Goal: Transaction & Acquisition: Subscribe to service/newsletter

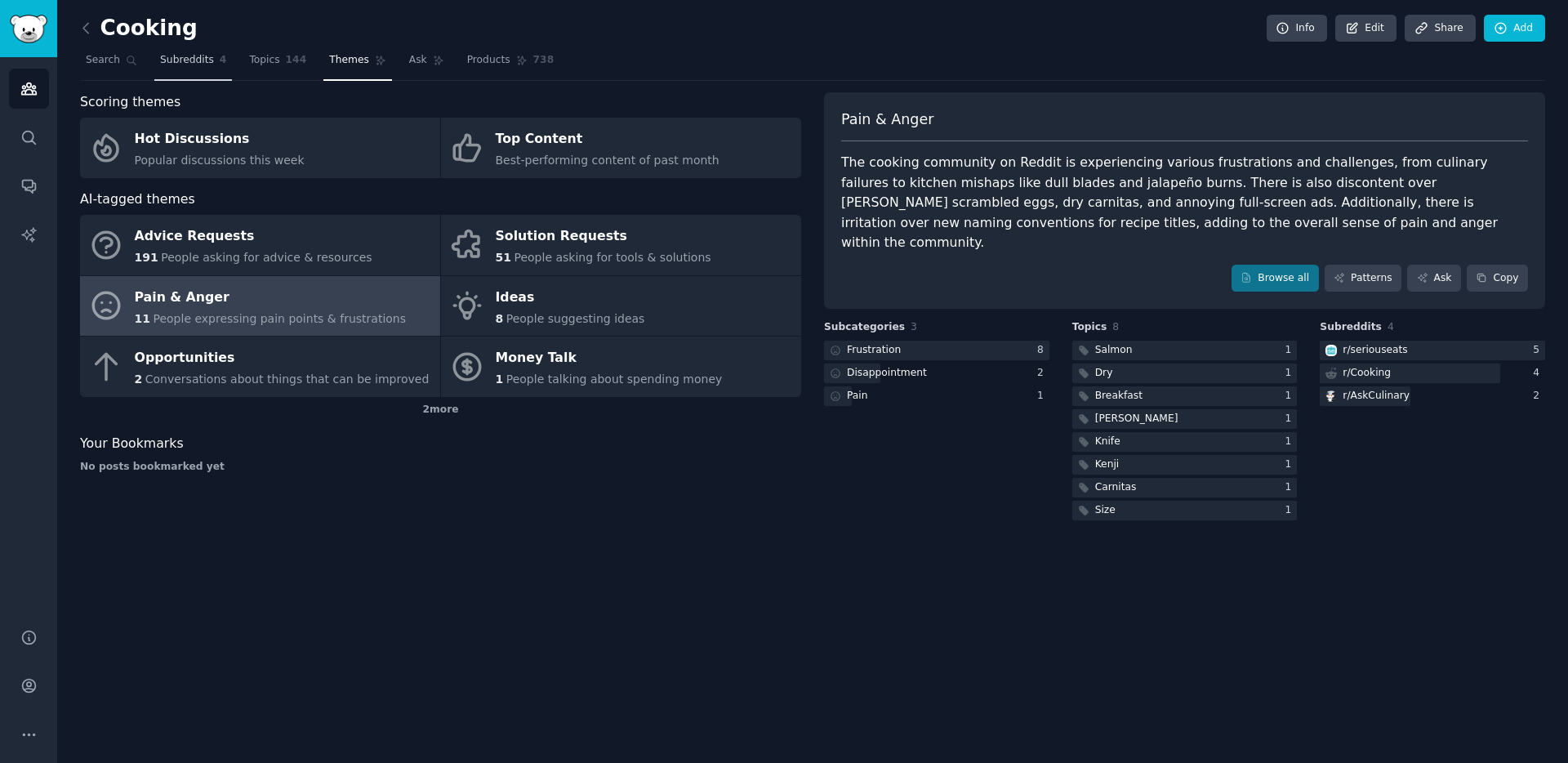
click at [215, 56] on link "Subreddits 4" at bounding box center [194, 64] width 78 height 33
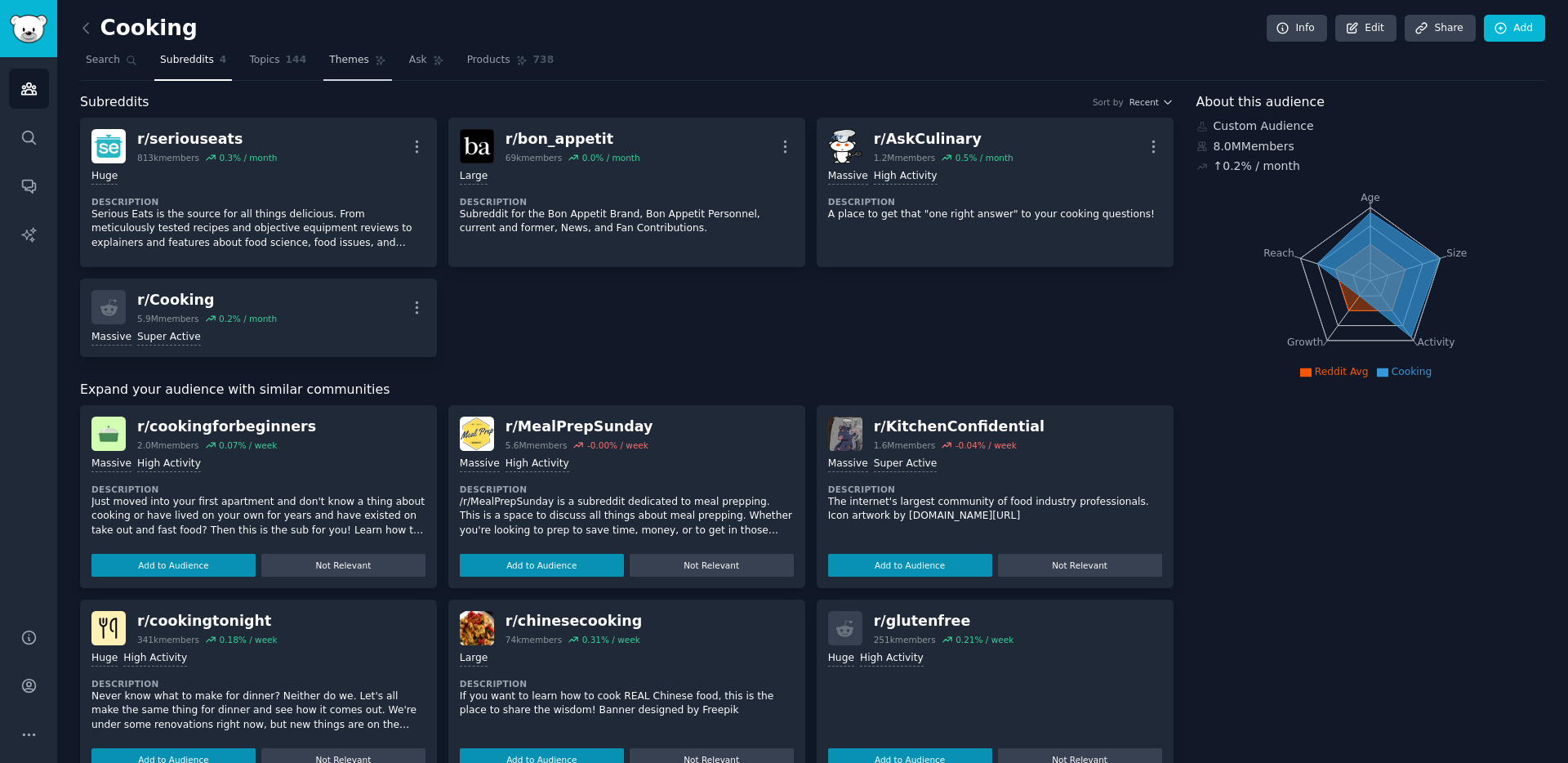
click at [362, 61] on span "Themes" at bounding box center [349, 60] width 40 height 14
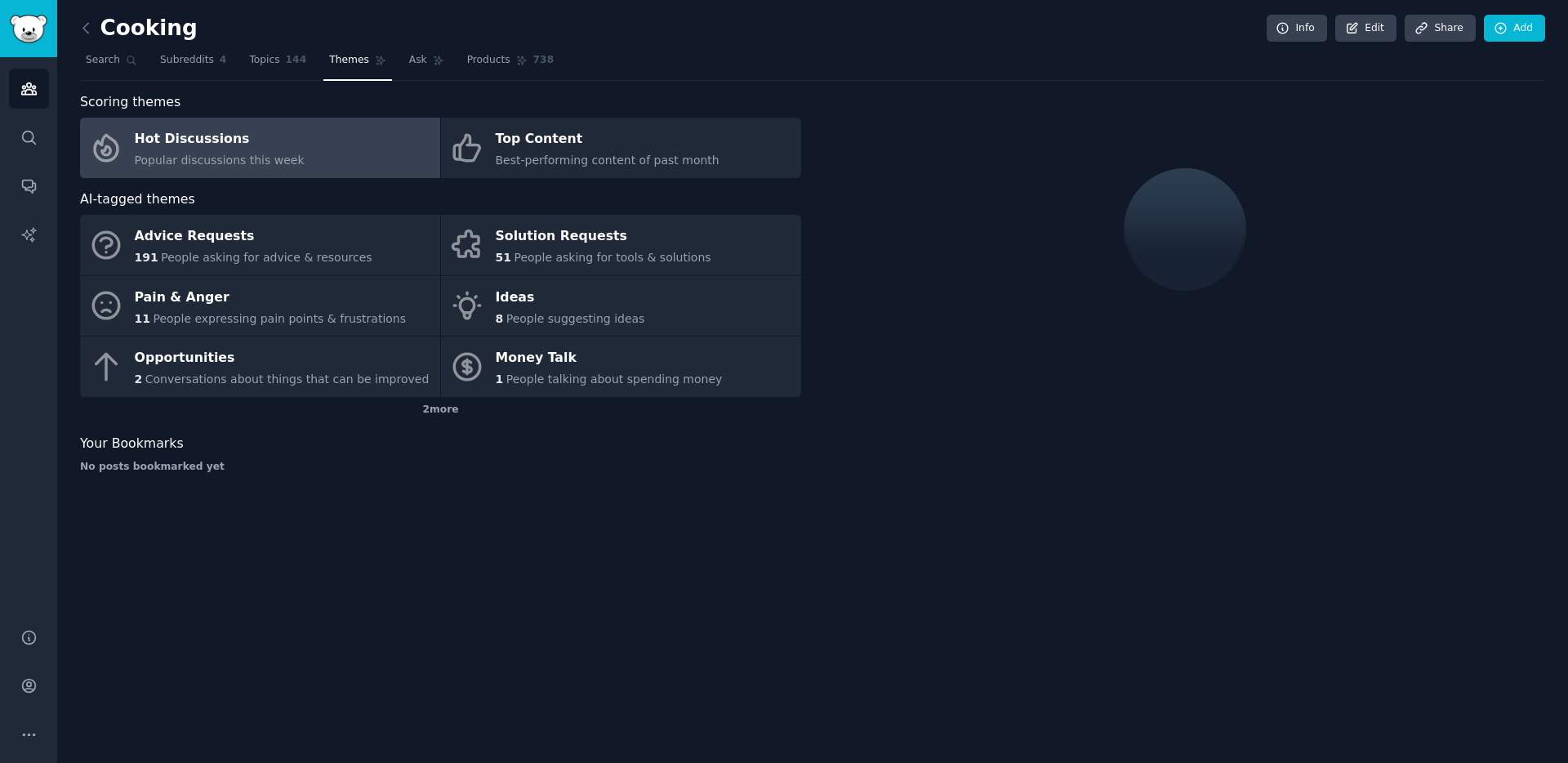
click at [453, 61] on nav "Search Subreddits 4 Topics 144 Themes Ask Products 738" at bounding box center [812, 64] width 1465 height 33
click at [480, 62] on span "Products" at bounding box center [489, 60] width 44 height 14
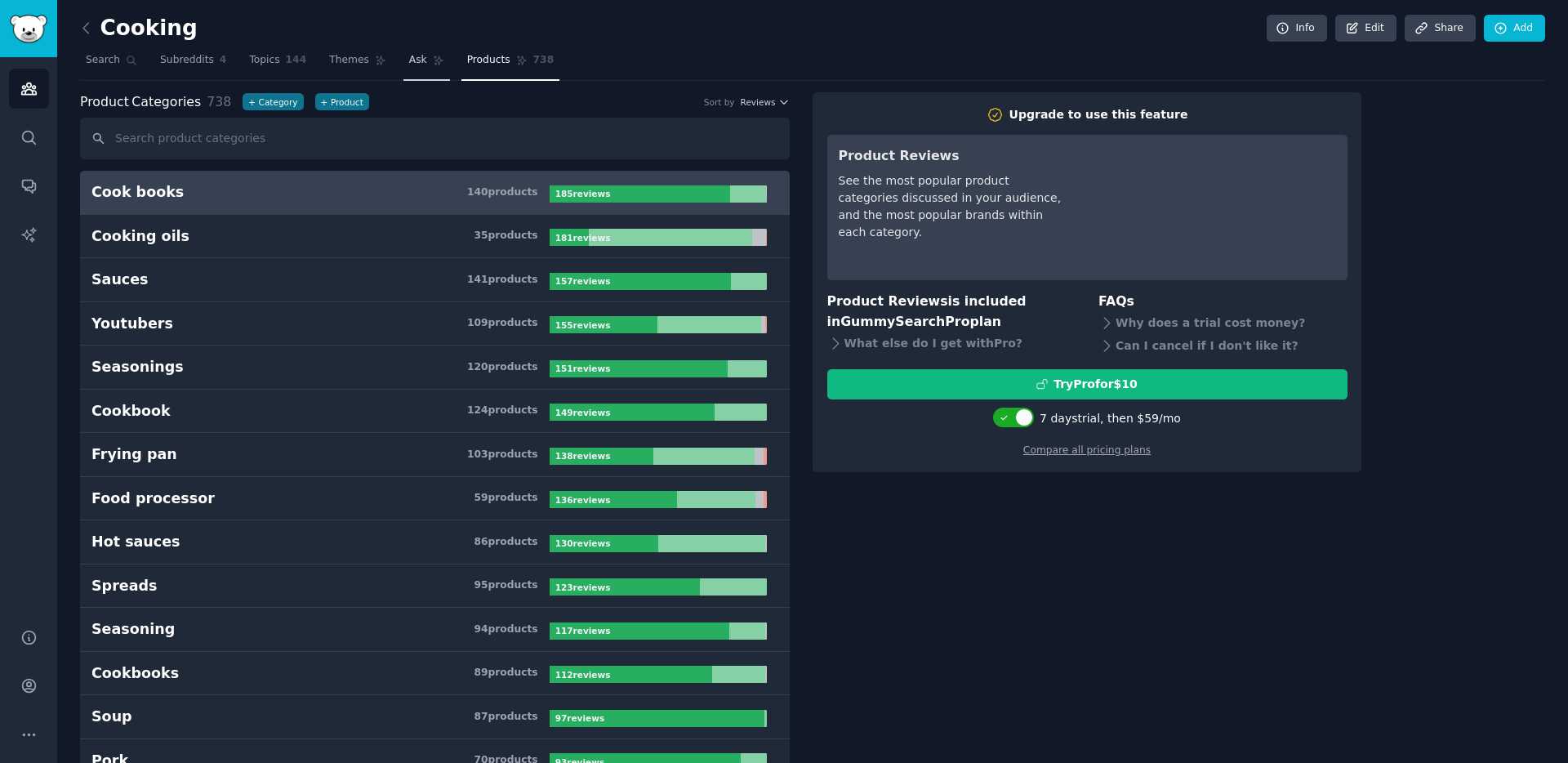
click at [412, 63] on span "Ask" at bounding box center [418, 60] width 18 height 14
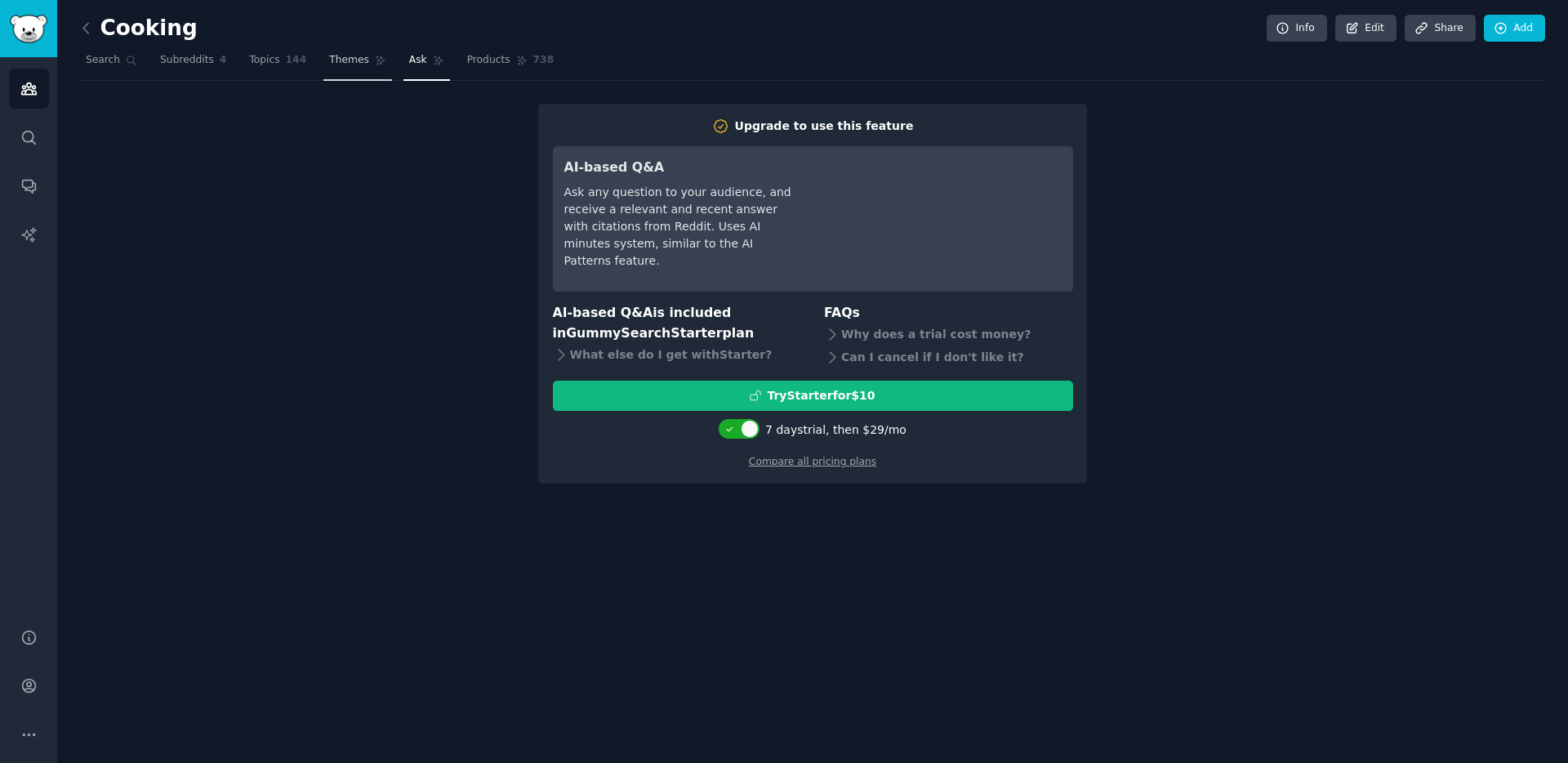
click at [364, 67] on link "Themes" at bounding box center [358, 64] width 68 height 33
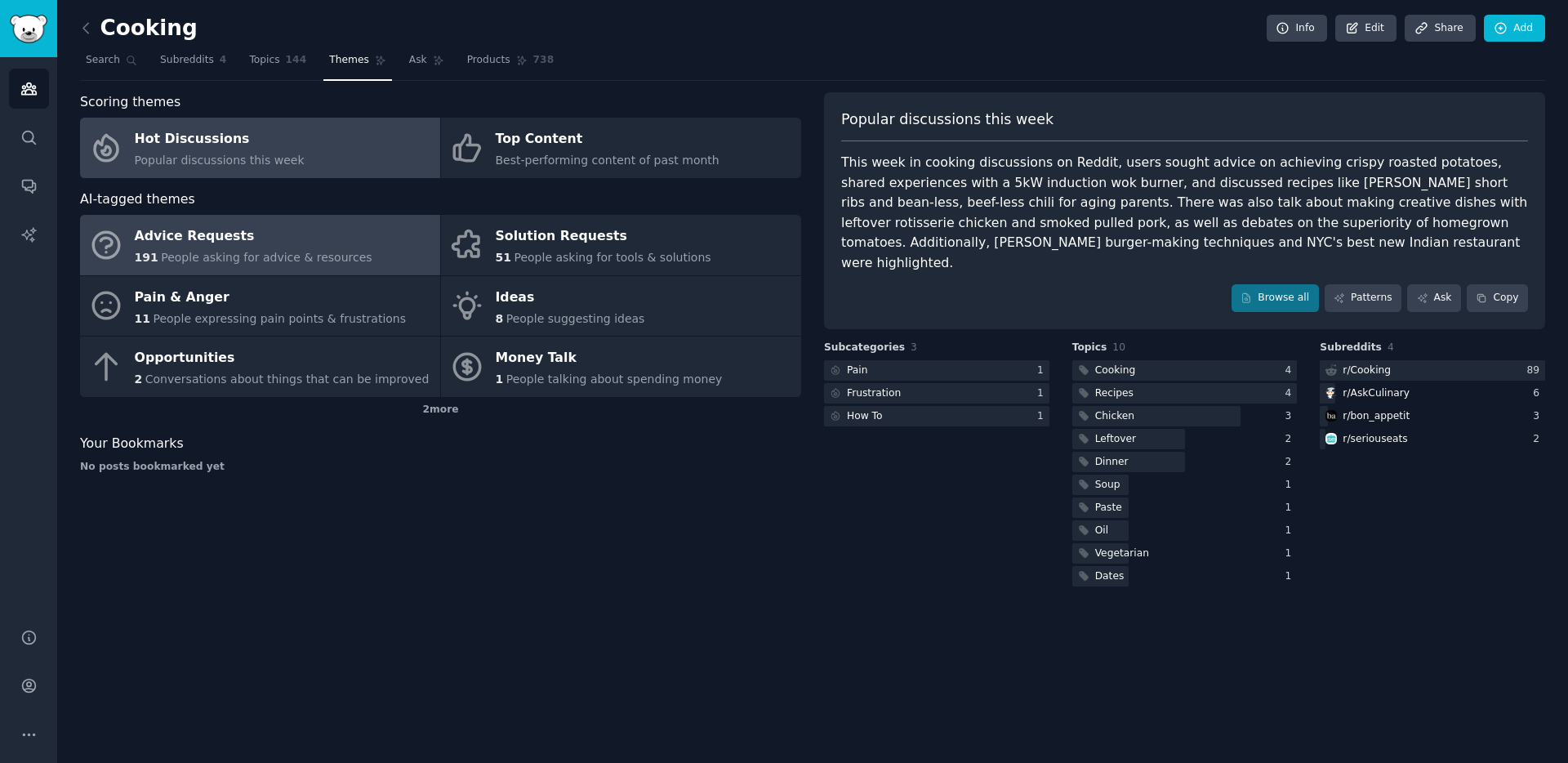
click at [309, 240] on div "Advice Requests" at bounding box center [253, 237] width 237 height 27
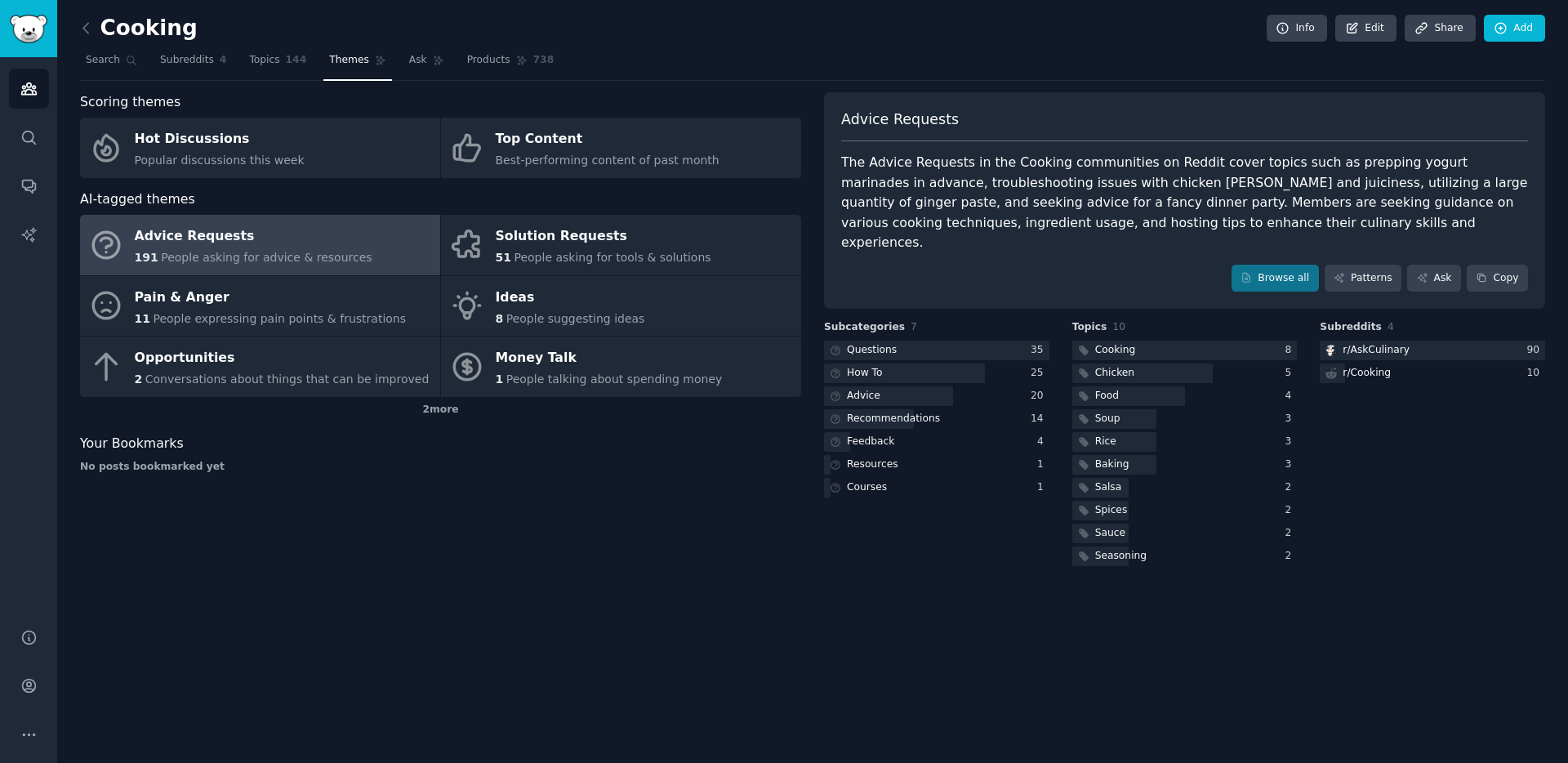
click at [835, 576] on div "Cooking Info Edit Share Add Search Subreddits 4 Topics 144 Themes Ask Products …" at bounding box center [812, 382] width 1511 height 763
click at [1275, 265] on link "Browse all" at bounding box center [1276, 278] width 87 height 28
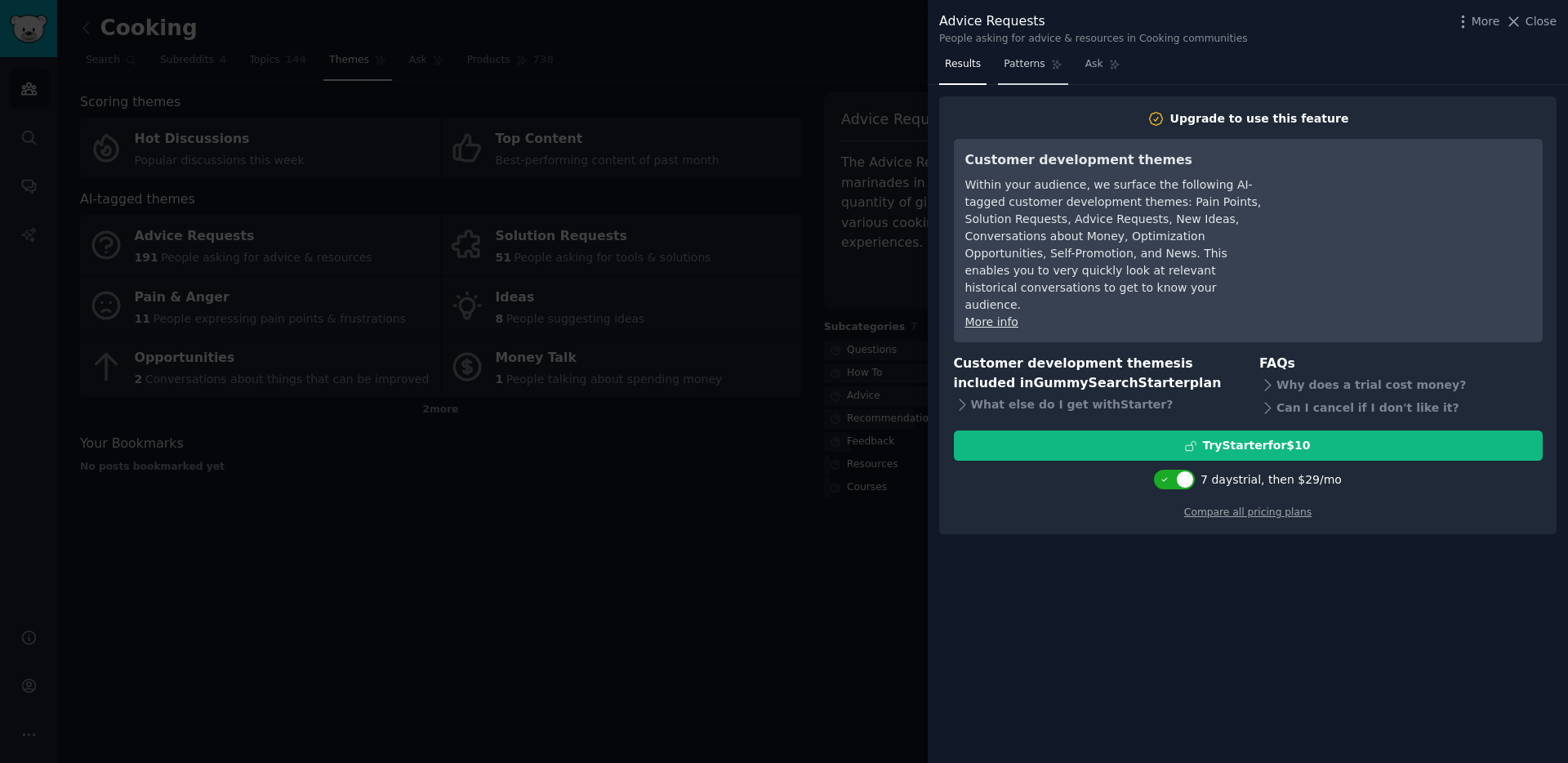
click at [1016, 57] on span "Patterns" at bounding box center [1024, 64] width 41 height 14
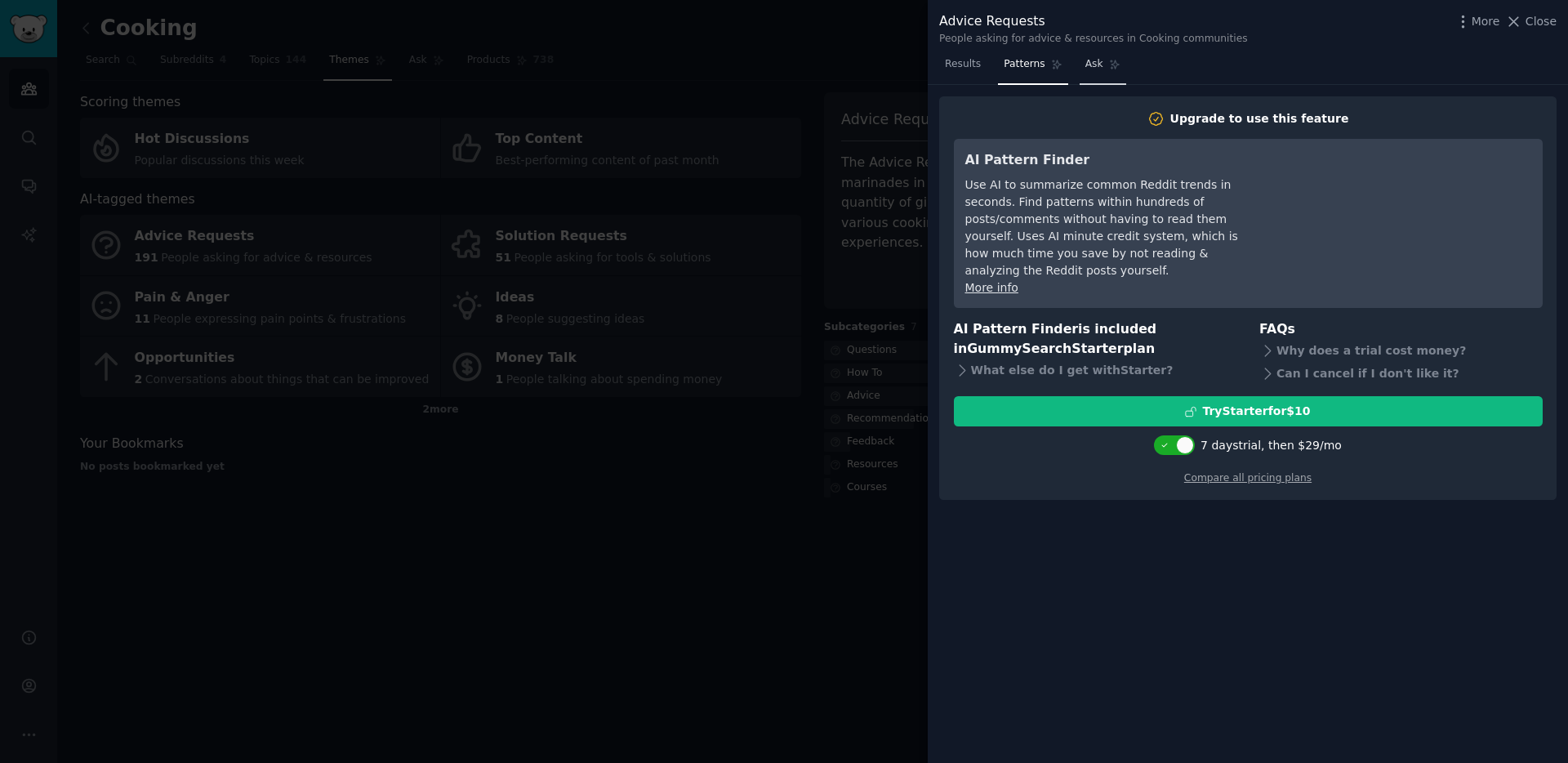
click at [1090, 67] on span "Ask" at bounding box center [1094, 64] width 18 height 14
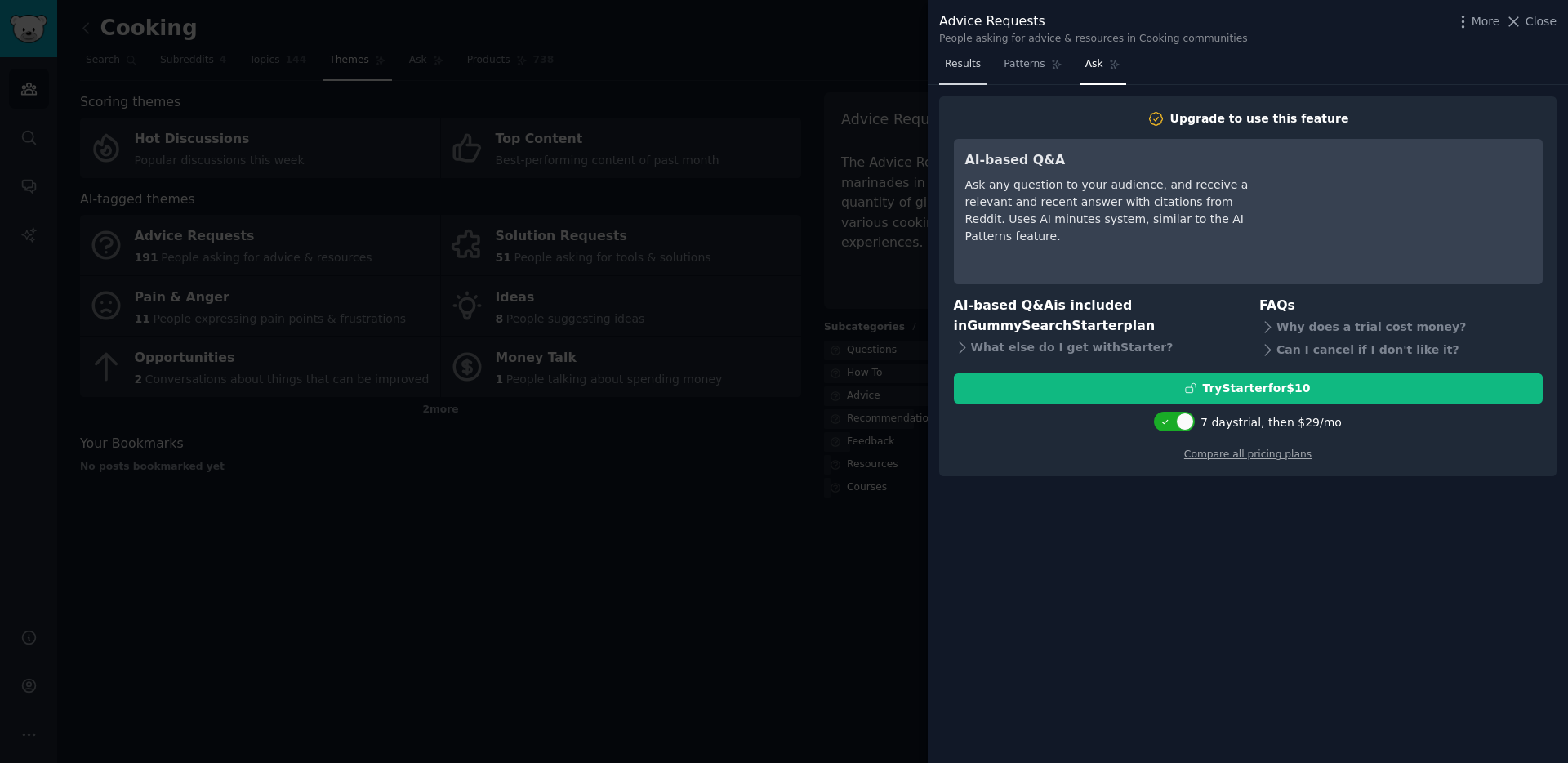
click at [963, 71] on span "Results" at bounding box center [963, 64] width 36 height 14
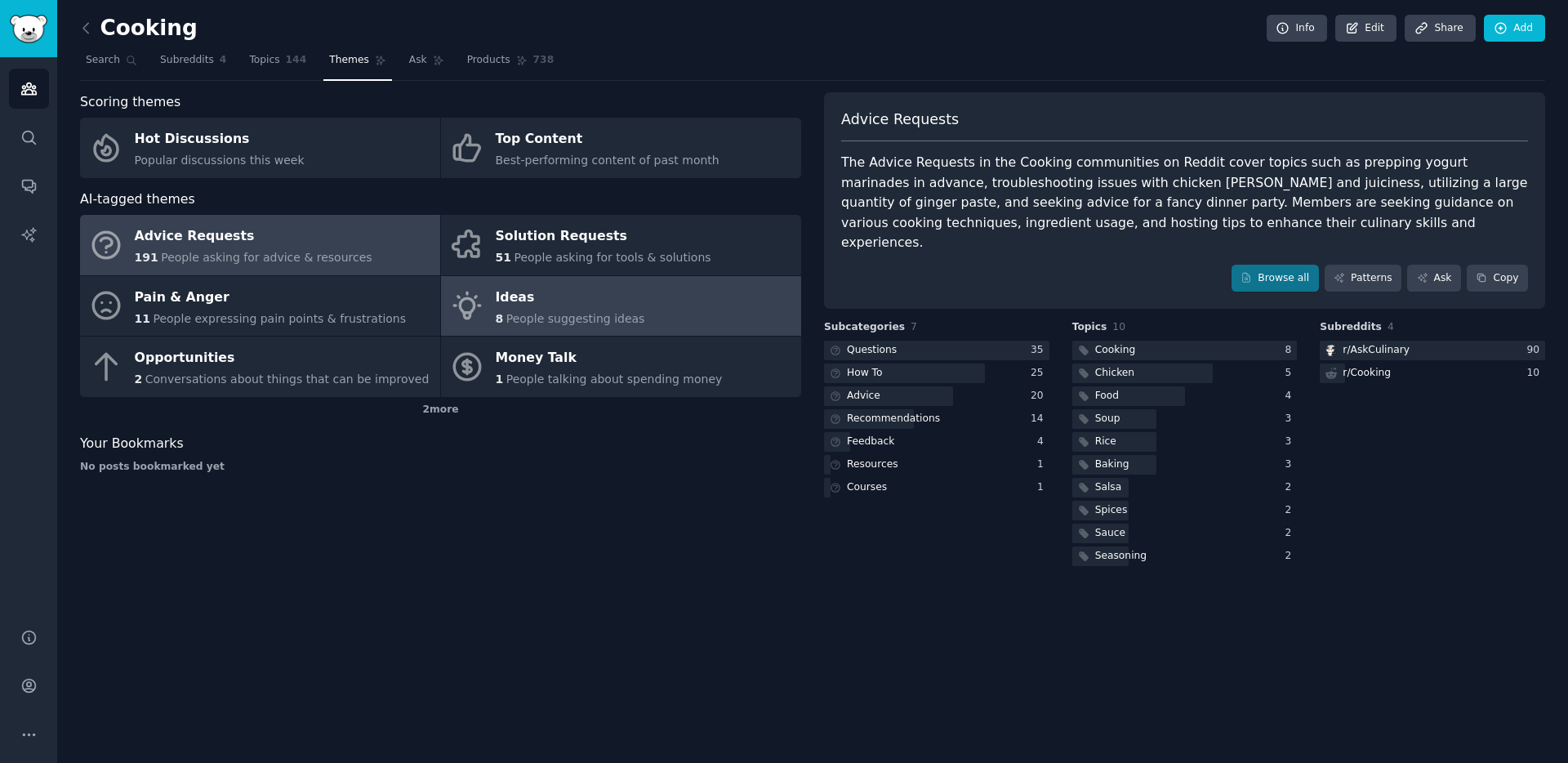
click at [562, 312] on span "People suggesting ideas" at bounding box center [576, 319] width 139 height 13
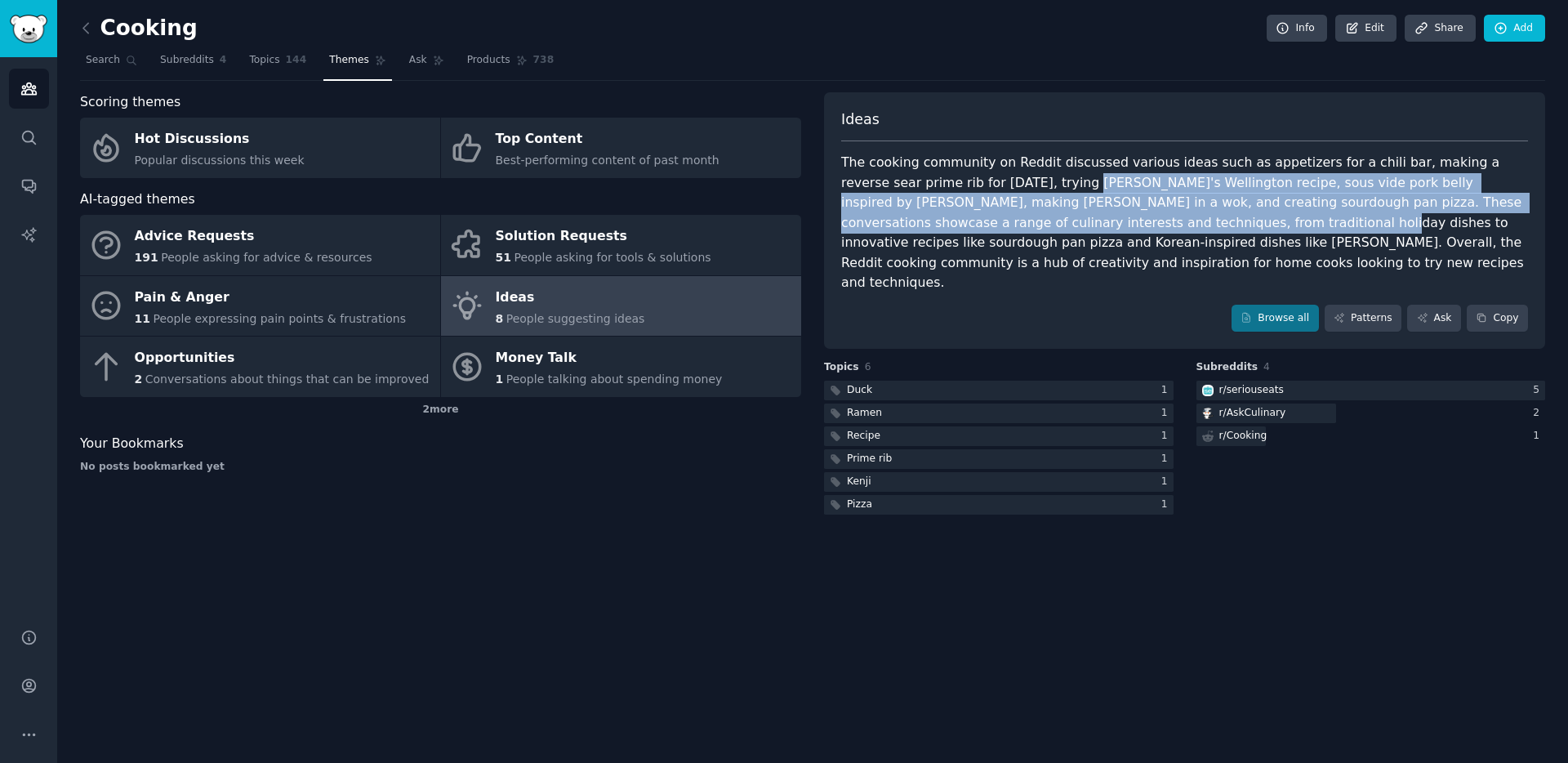
drag, startPoint x: 1006, startPoint y: 192, endPoint x: 1088, endPoint y: 226, distance: 88.8
click at [1088, 226] on div "The cooking community on Reddit discussed various ideas such as appetizers for …" at bounding box center [1185, 223] width 687 height 140
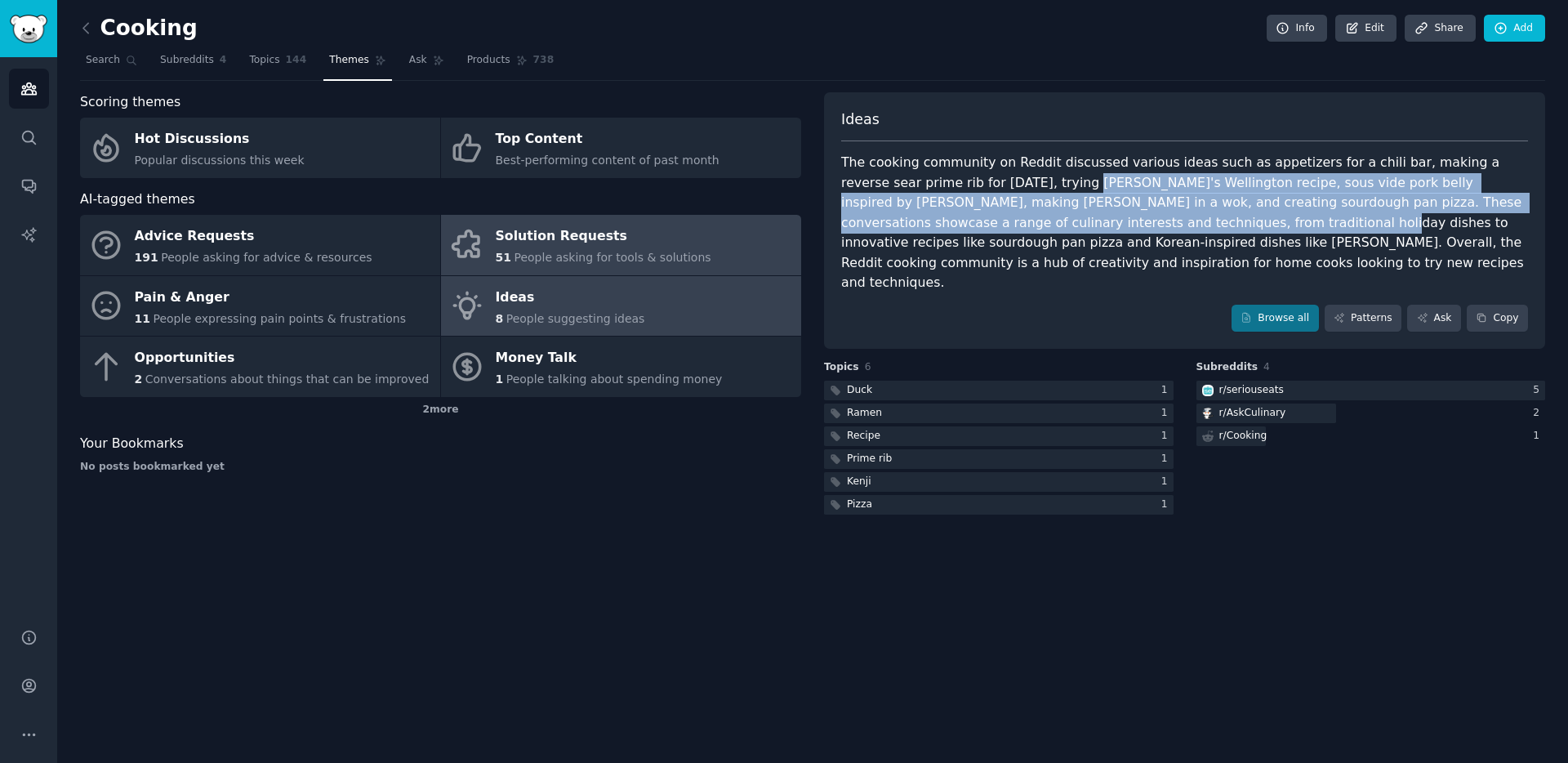
click at [529, 241] on div "Solution Requests" at bounding box center [603, 237] width 215 height 27
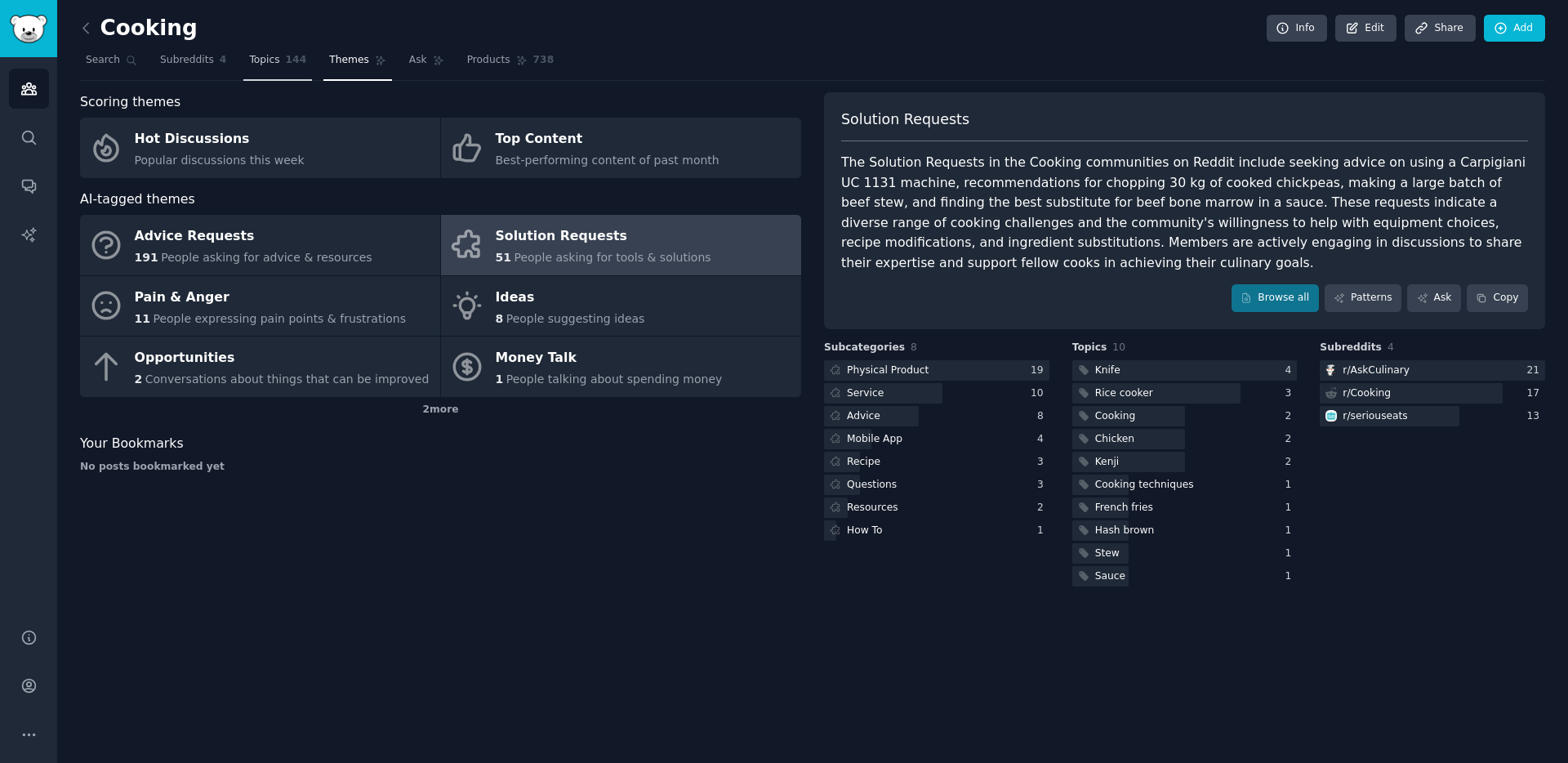
click at [297, 56] on span "144" at bounding box center [296, 60] width 21 height 14
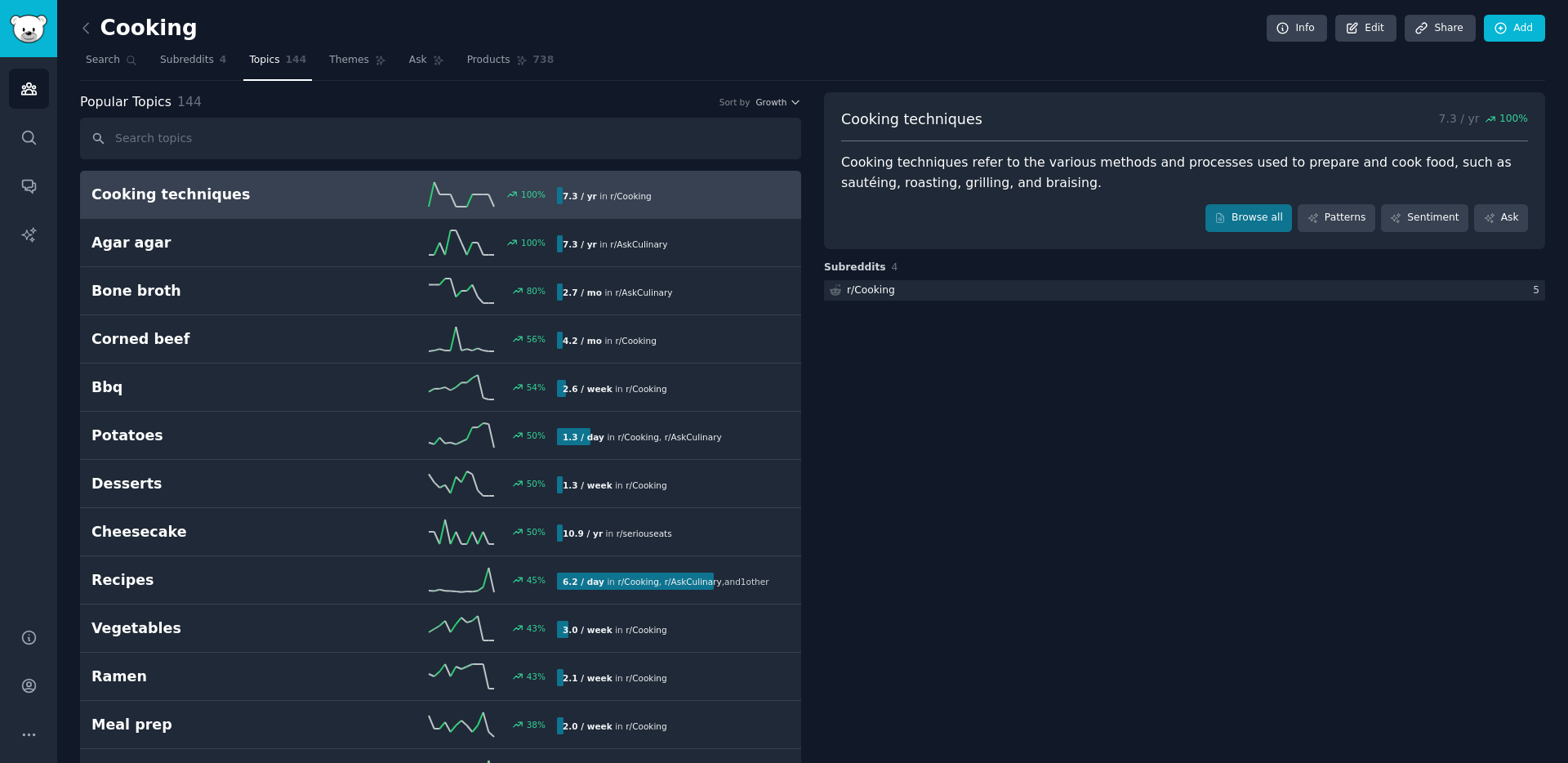
drag, startPoint x: 377, startPoint y: 107, endPoint x: 390, endPoint y: 108, distance: 13.0
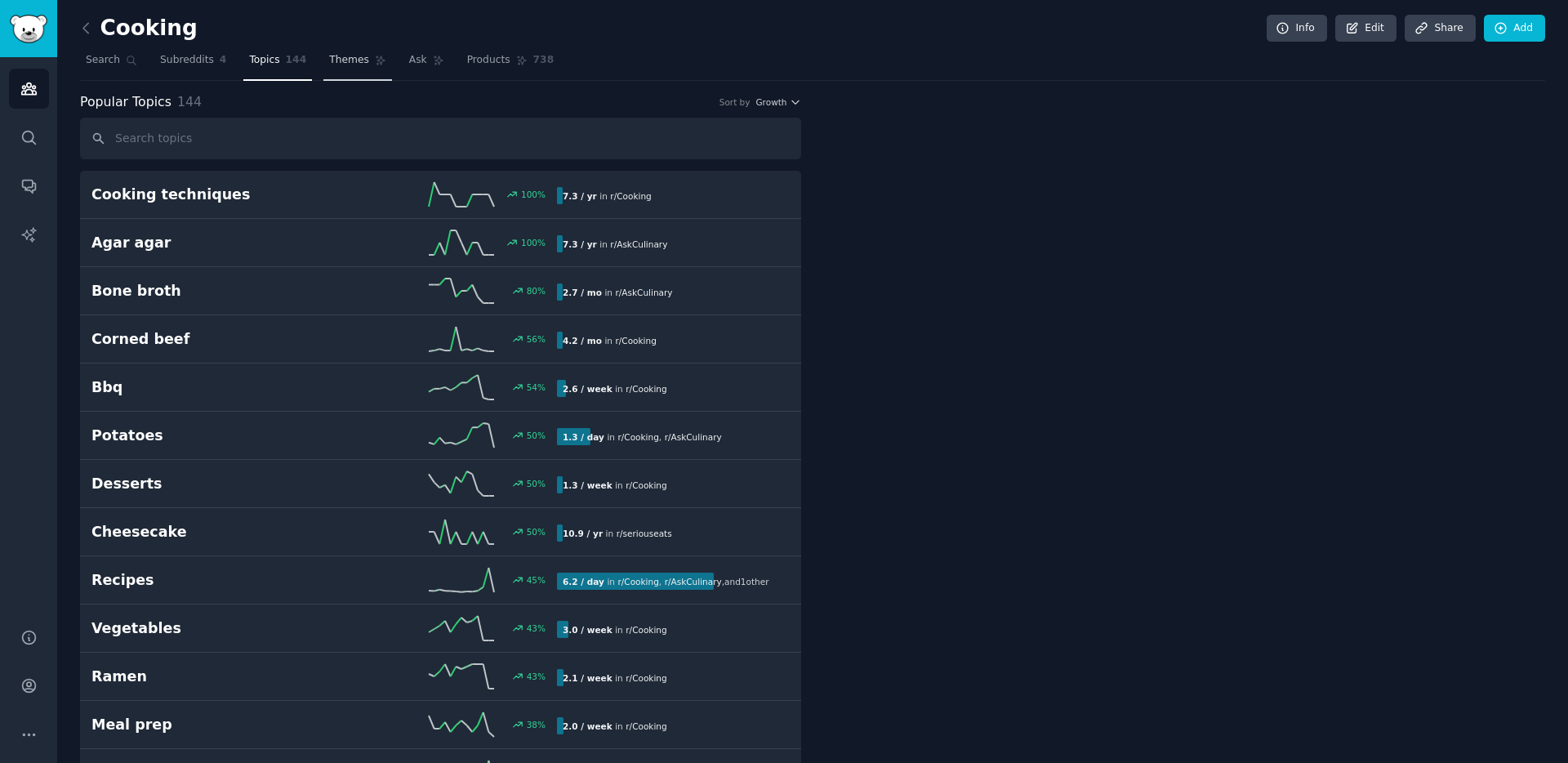
click at [340, 60] on span "Themes" at bounding box center [349, 60] width 40 height 14
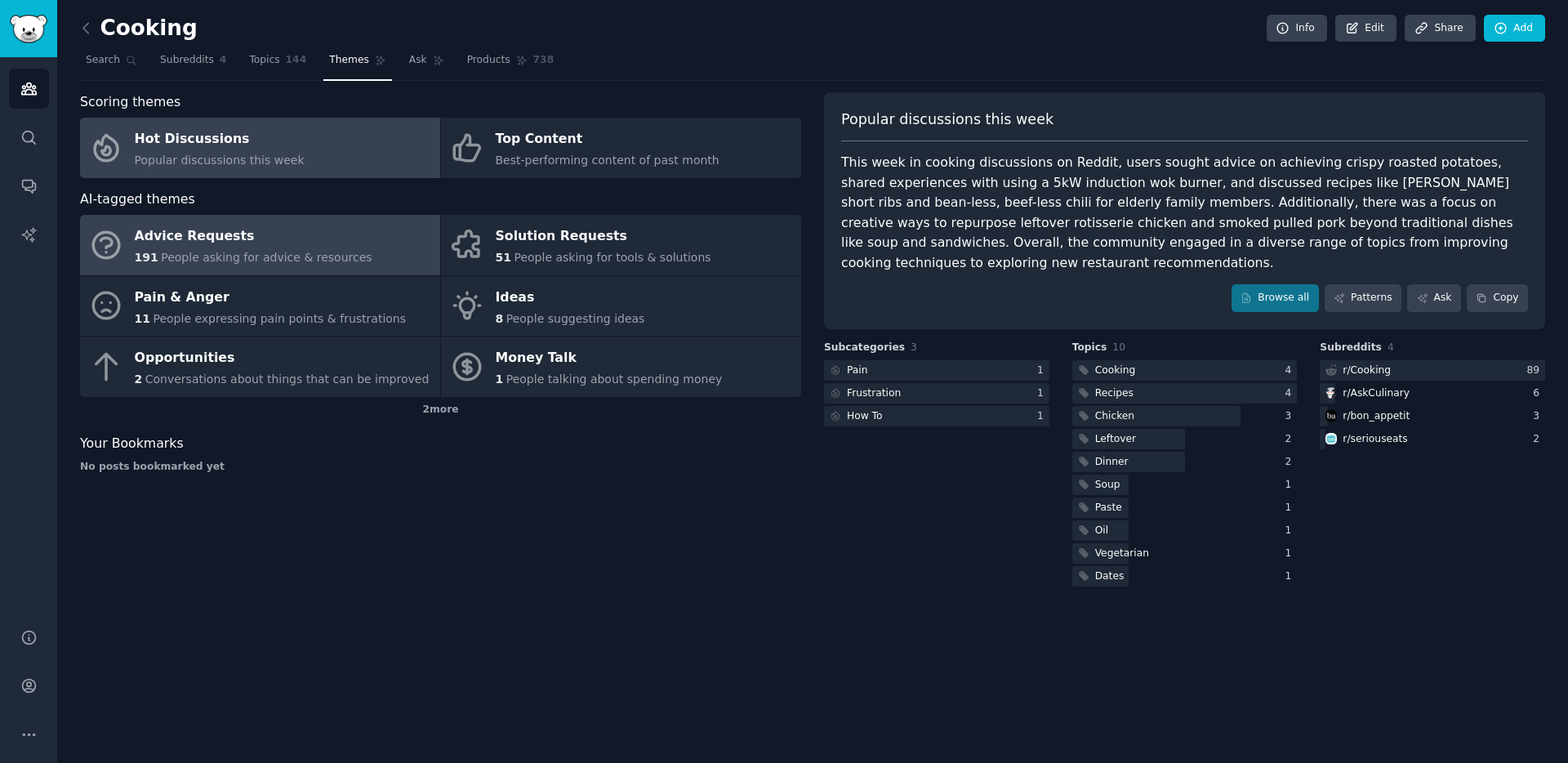
click at [201, 239] on div "Advice Requests" at bounding box center [253, 237] width 237 height 27
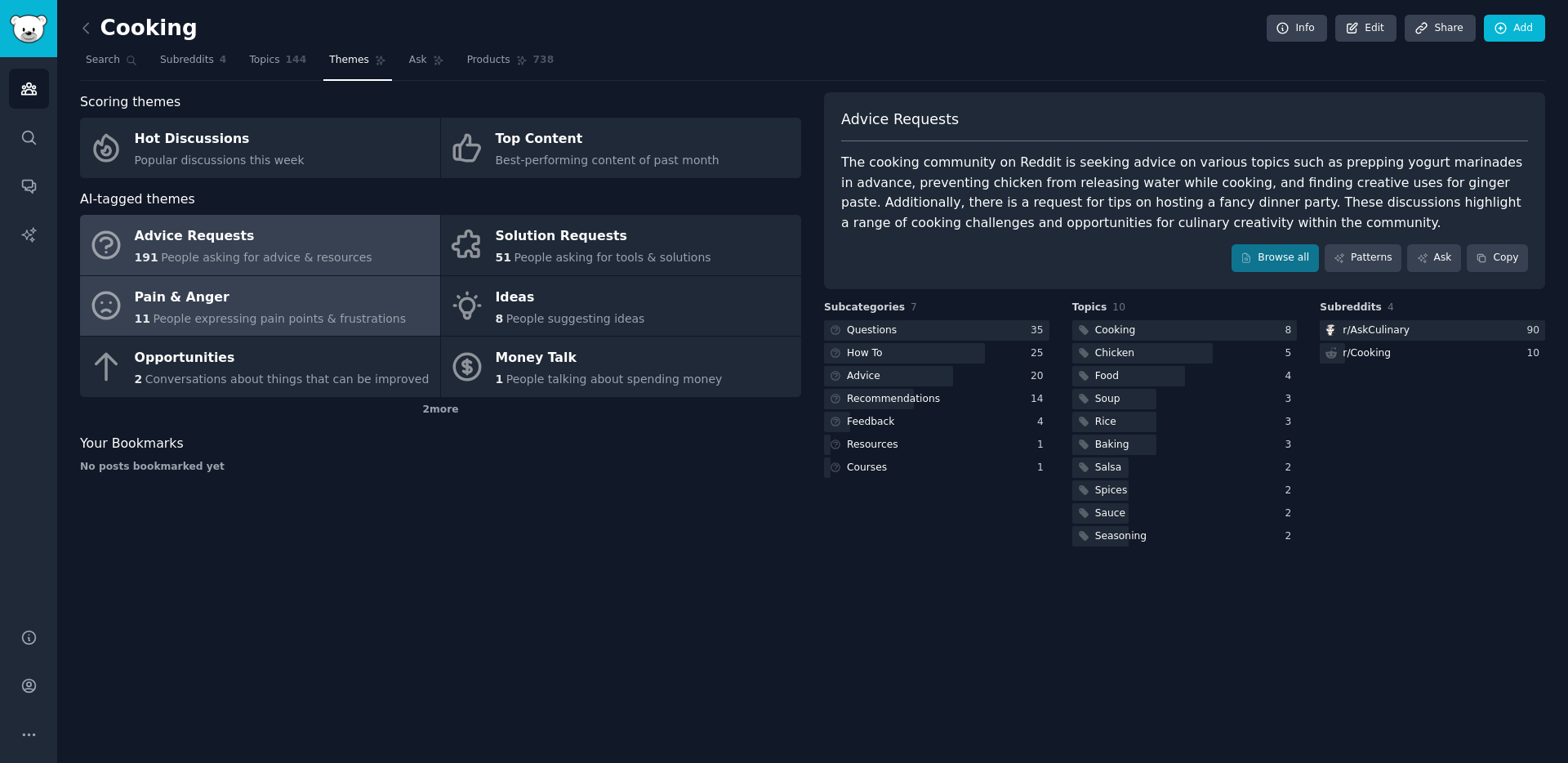
click at [272, 294] on div "Pain & Anger" at bounding box center [271, 298] width 272 height 27
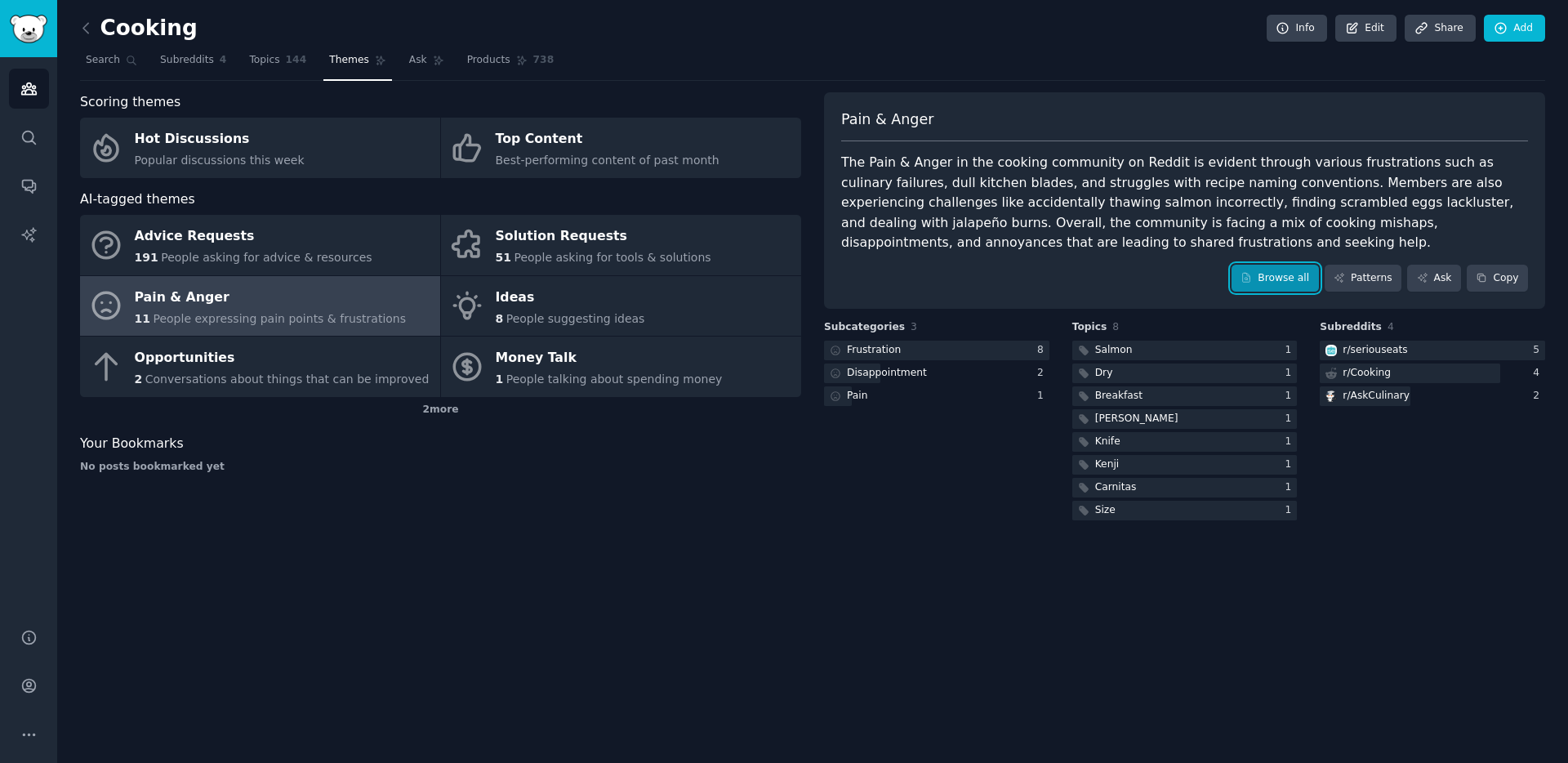
click at [1300, 286] on link "Browse all" at bounding box center [1276, 278] width 87 height 28
click at [38, 32] on img "Sidebar" at bounding box center [28, 28] width 38 height 28
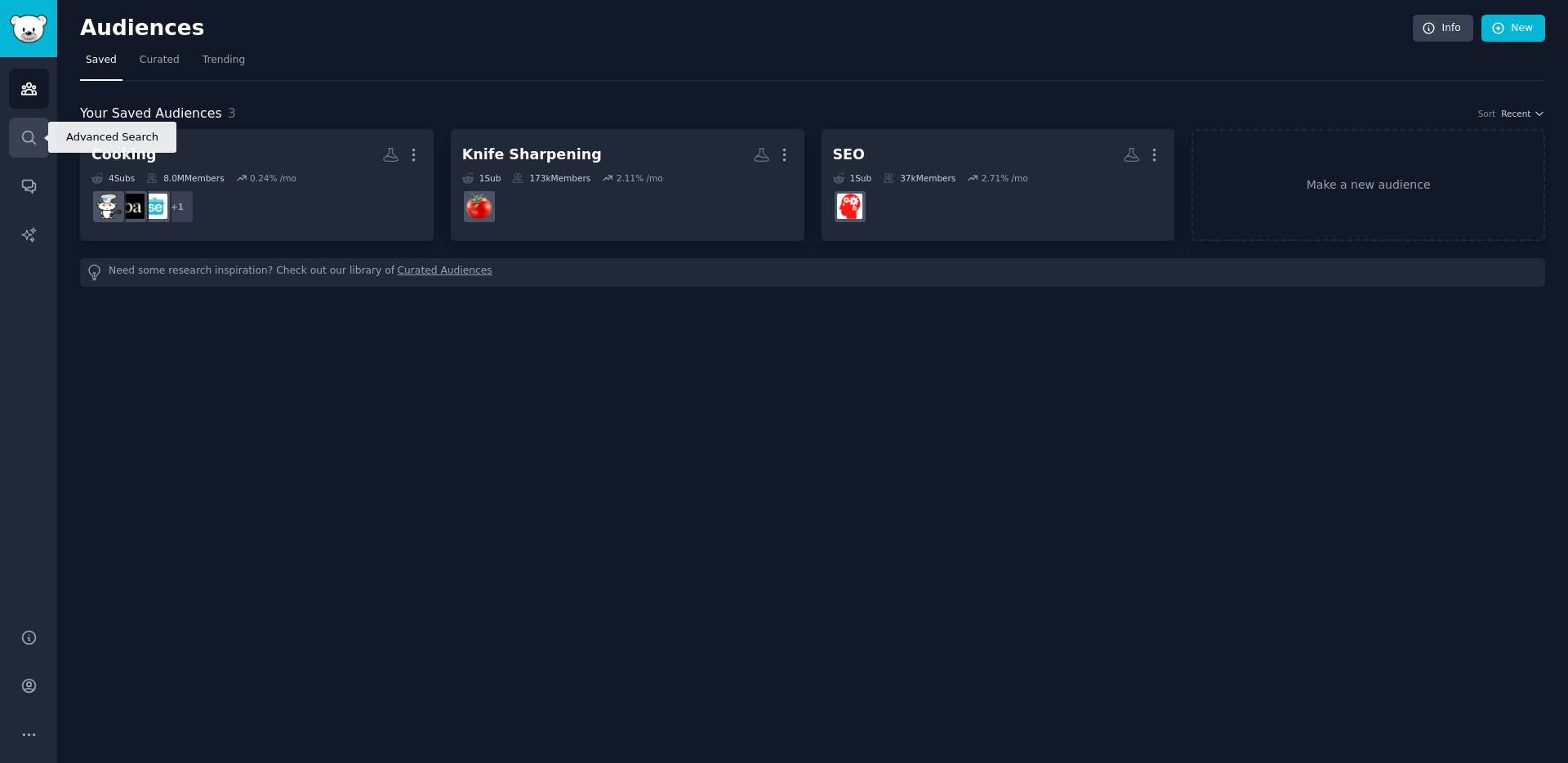
click at [27, 139] on icon "Sidebar" at bounding box center [29, 138] width 17 height 17
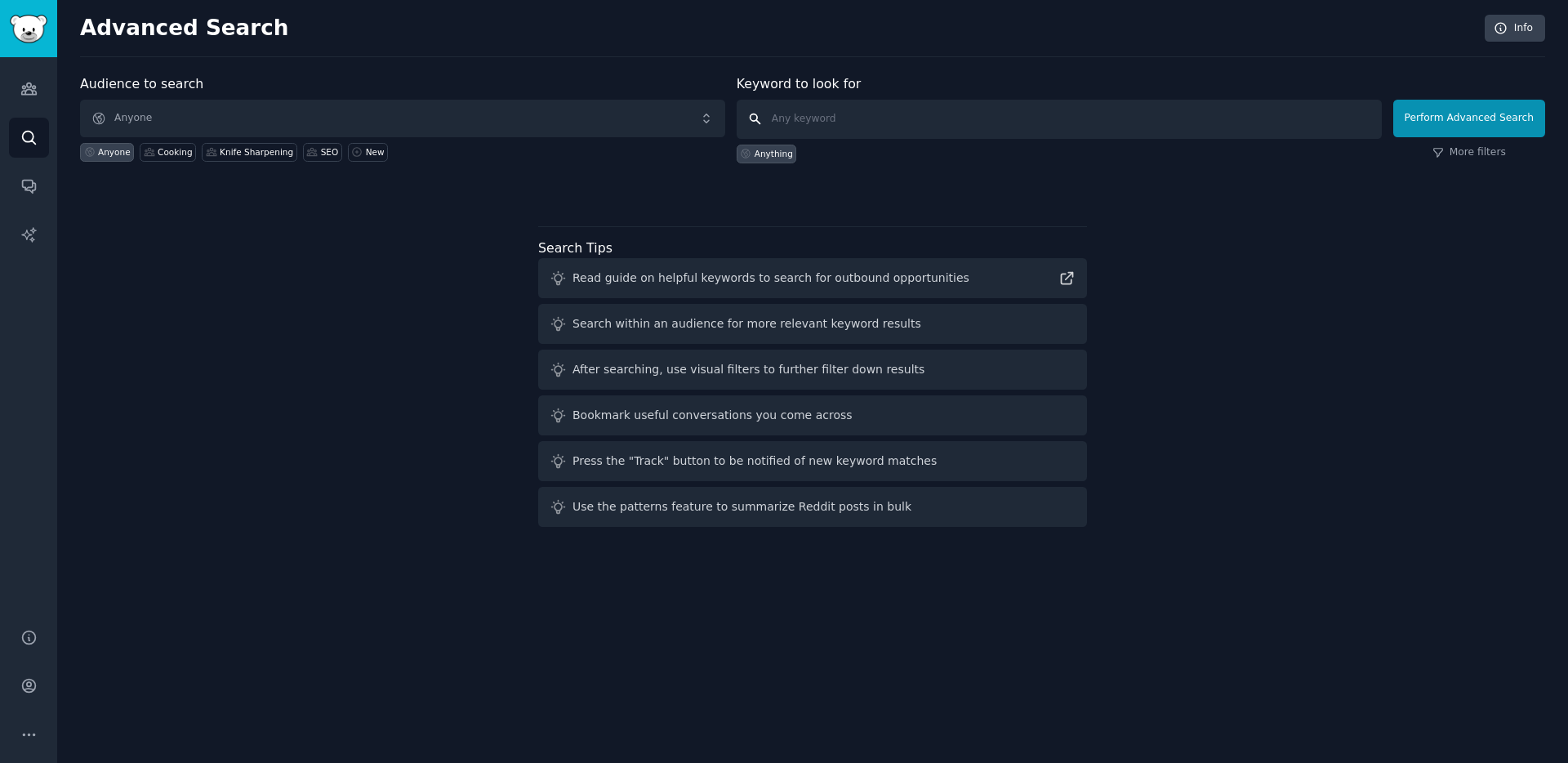
click at [883, 116] on input "text" at bounding box center [1059, 119] width 645 height 39
type input "fashion"
click button "Perform Advanced Search" at bounding box center [1469, 119] width 152 height 38
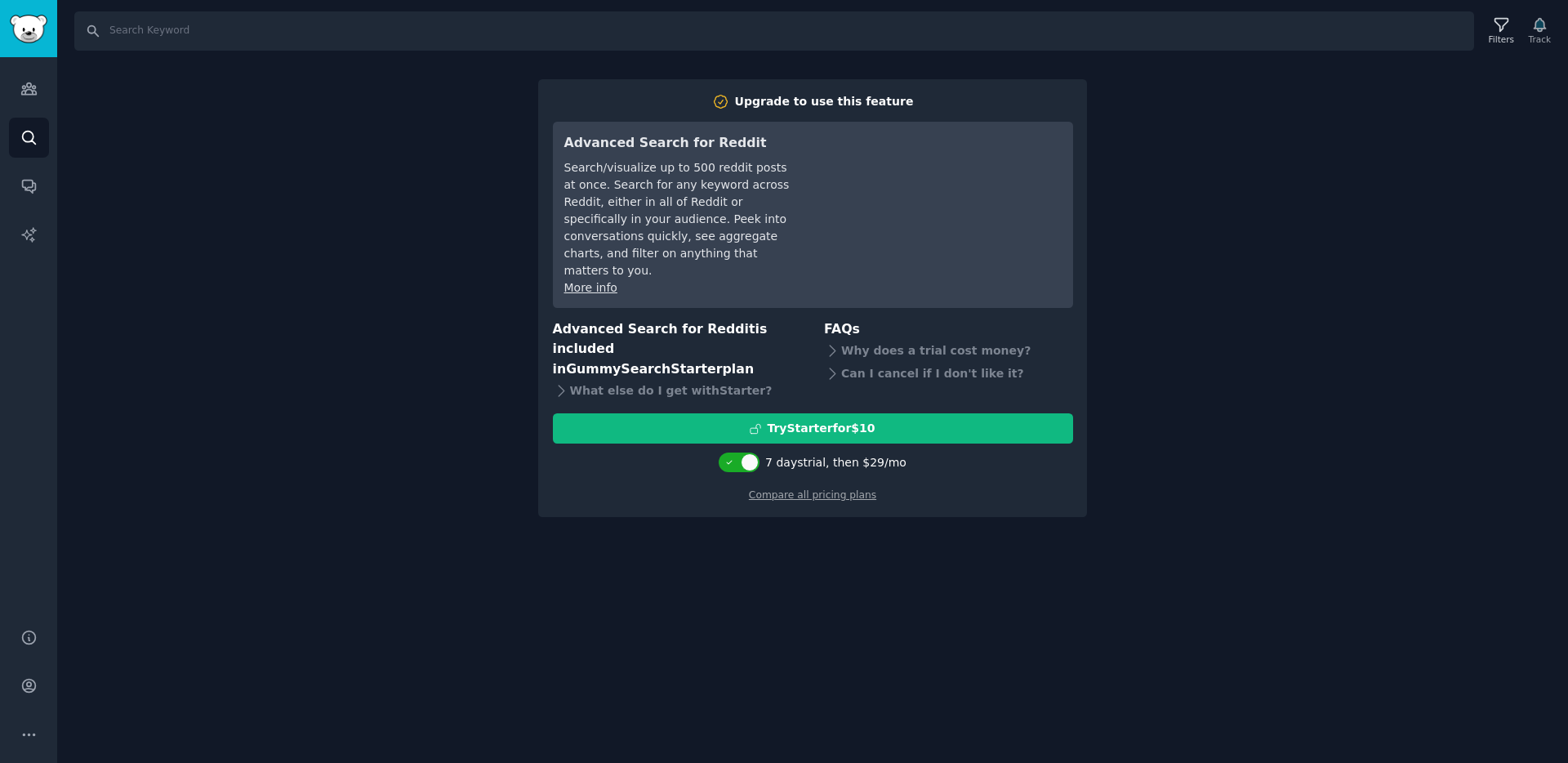
click at [1345, 379] on div "Search Filters Track Upgrade to use this feature Advanced Search for Reddit Sea…" at bounding box center [812, 382] width 1511 height 763
click at [820, 490] on link "Compare all pricing plans" at bounding box center [812, 495] width 127 height 11
